Goal: Information Seeking & Learning: Find specific fact

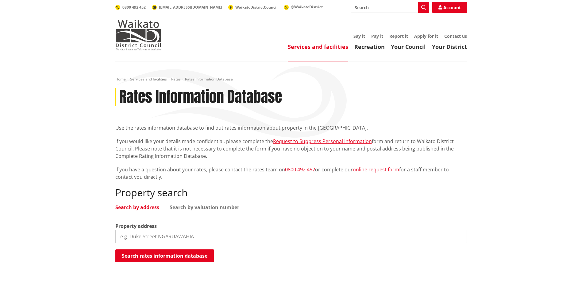
click at [178, 243] on input "search" at bounding box center [291, 237] width 352 height 14
type input "21 Rimu Avenue"
click at [181, 254] on button "Search rates information database" at bounding box center [164, 255] width 99 height 13
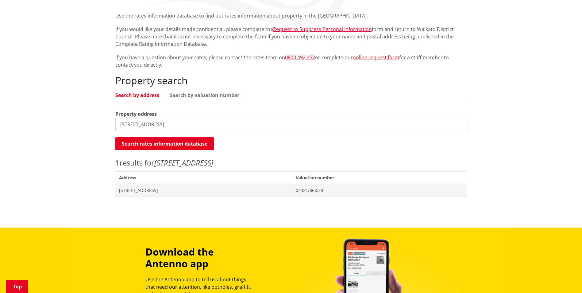
scroll to position [123, 0]
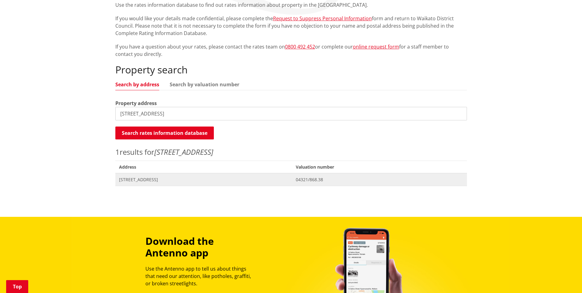
click at [325, 180] on span "04321/868.38" at bounding box center [379, 180] width 167 height 6
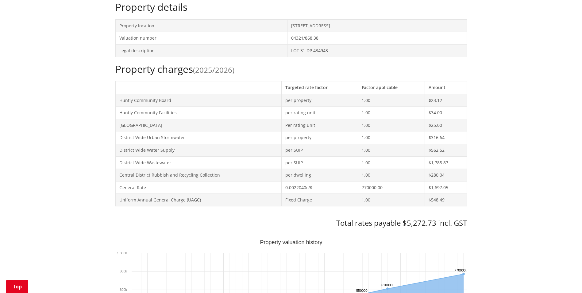
scroll to position [206, 0]
drag, startPoint x: 400, startPoint y: 220, endPoint x: 350, endPoint y: 215, distance: 50.7
click at [400, 220] on h3 "Total rates payable $5,272.73 incl. GST" at bounding box center [291, 222] width 352 height 9
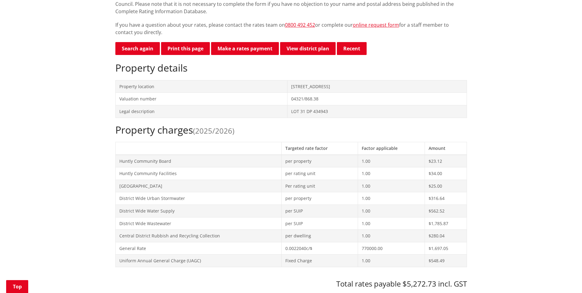
scroll to position [0, 0]
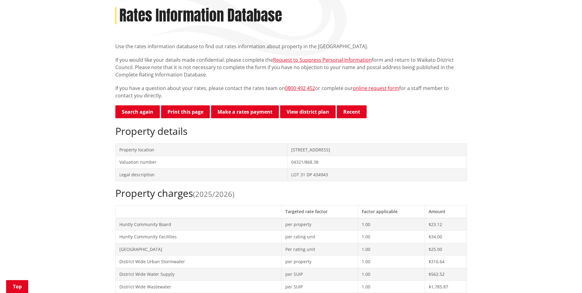
scroll to position [92, 0]
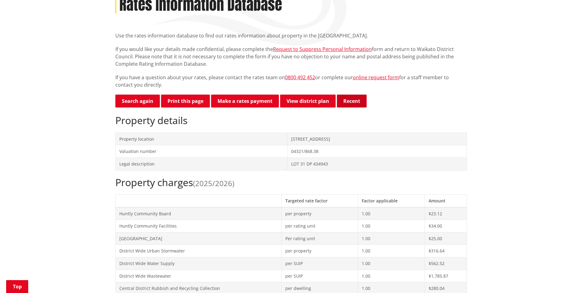
click at [356, 102] on button "Recent" at bounding box center [352, 101] width 30 height 13
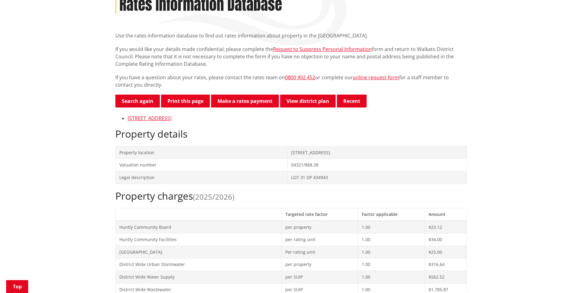
click at [452, 100] on p "Search again Print this page Make a rates payment View district plan Recent" at bounding box center [291, 102] width 352 height 14
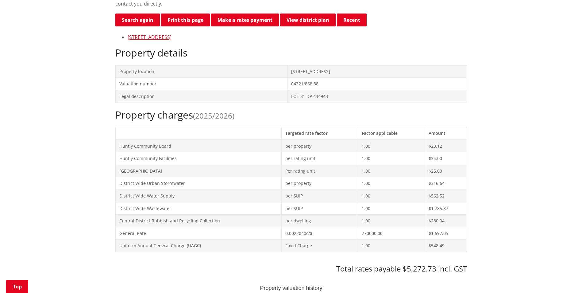
scroll to position [184, 0]
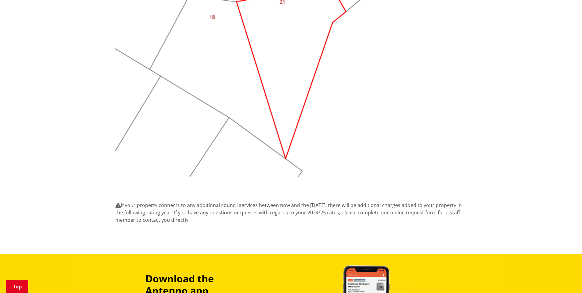
scroll to position [522, 0]
